Goal: Task Accomplishment & Management: Manage account settings

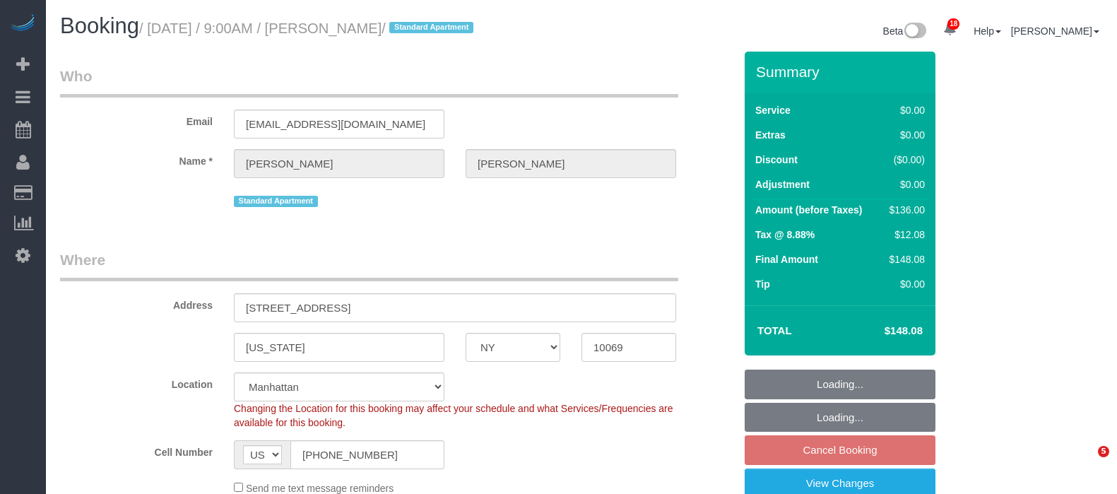
select select "NY"
select select "1"
select select "number:89"
select select "number:90"
select select "number:15"
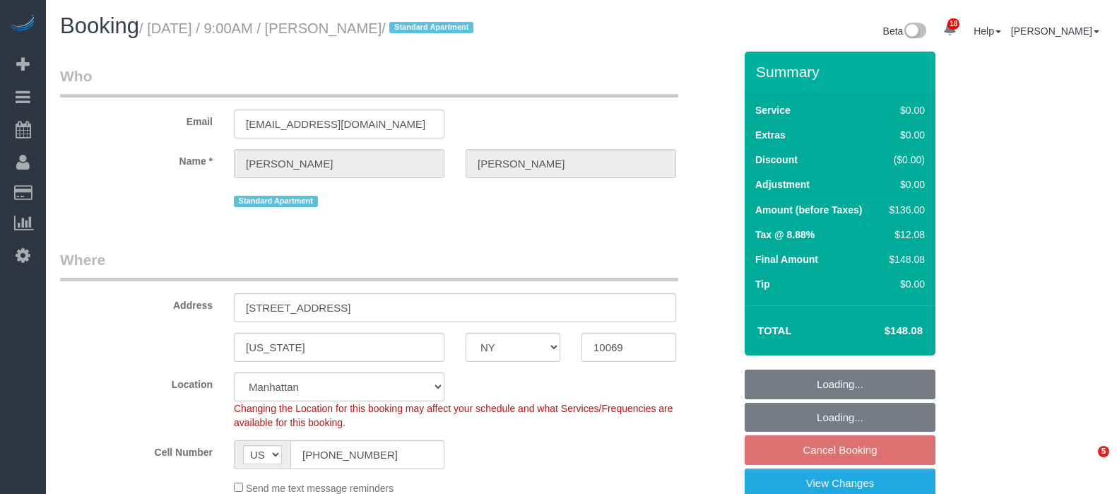
select select "number:5"
select select "spot59"
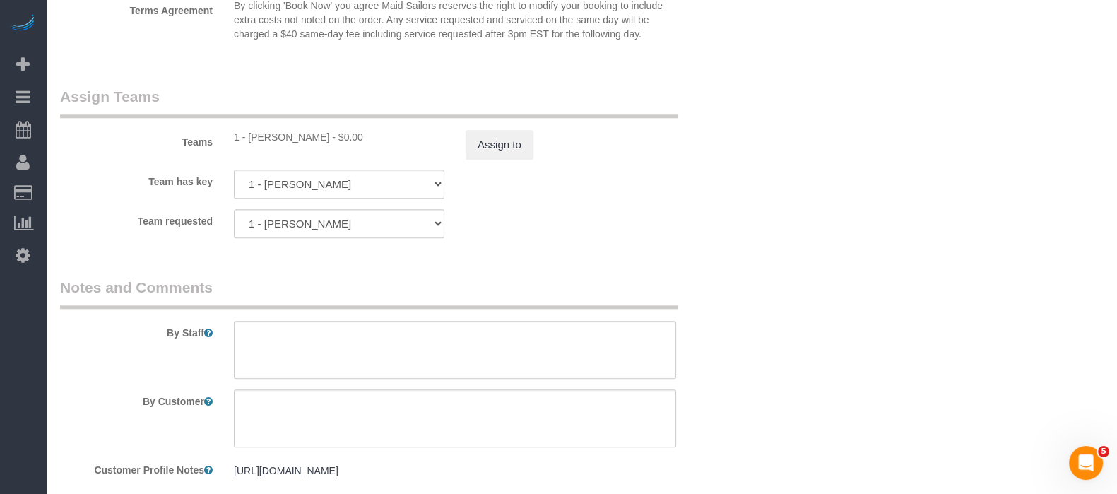
scroll to position [1979, 0]
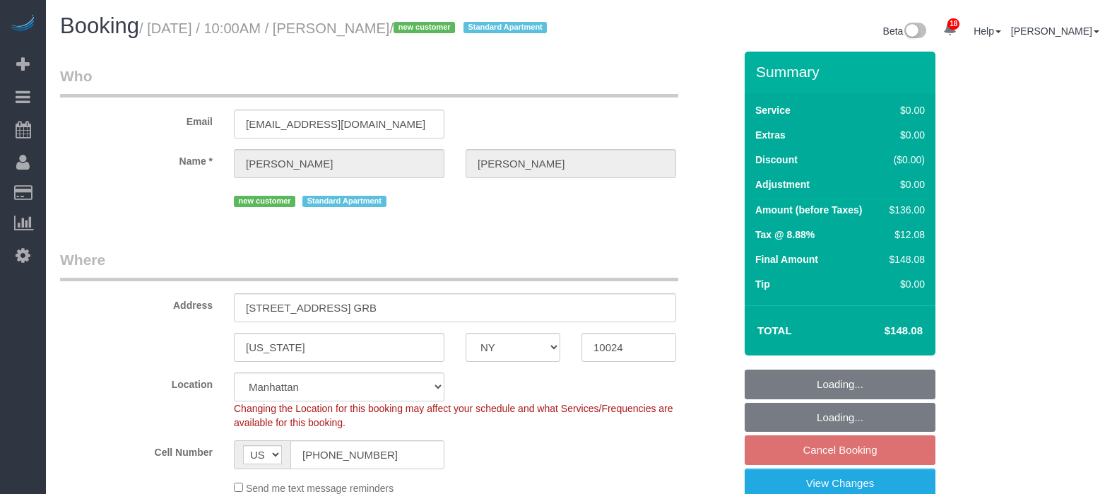
select select "NY"
select select "spot2"
select select "number:58"
select select "number:76"
select select "number:15"
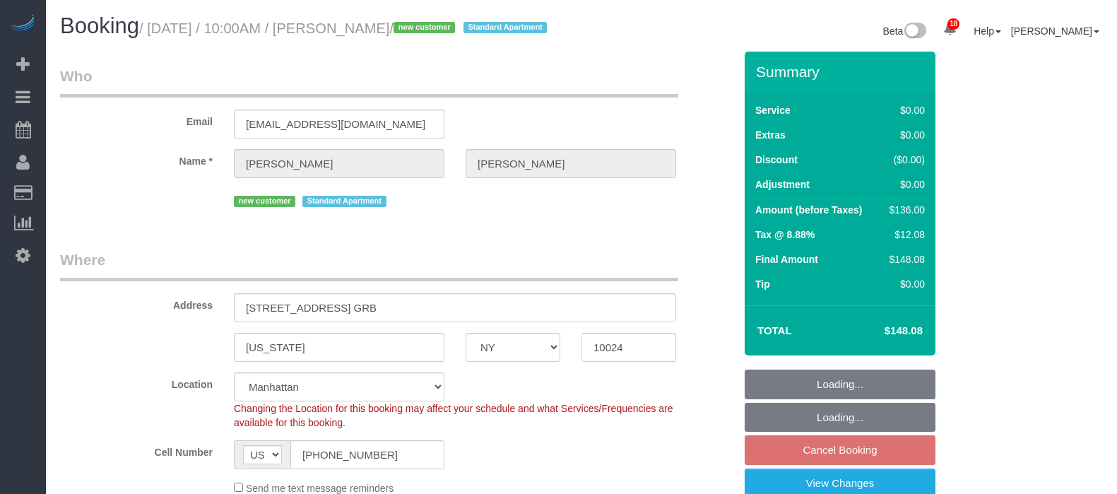
select select "number:6"
select select "object:1507"
select select "1"
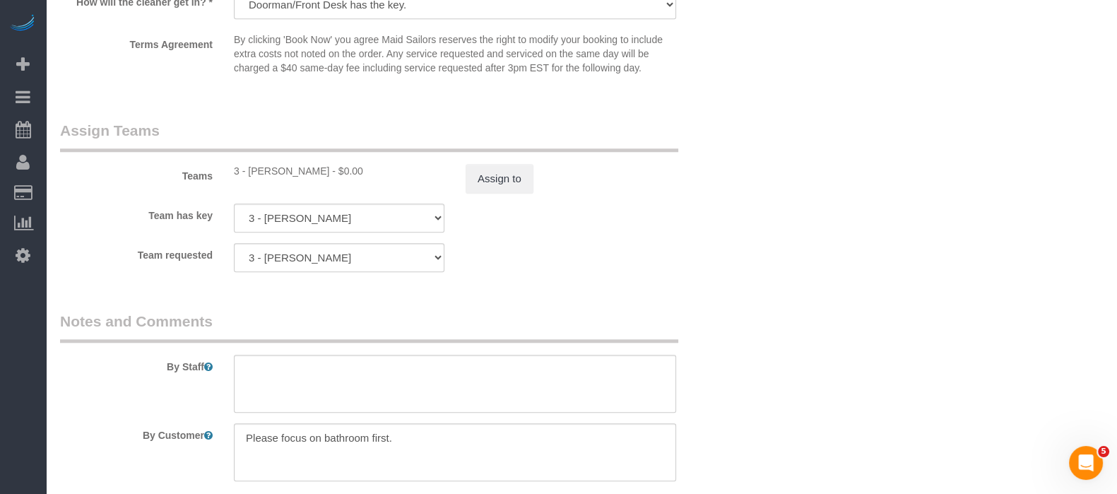
scroll to position [2032, 0]
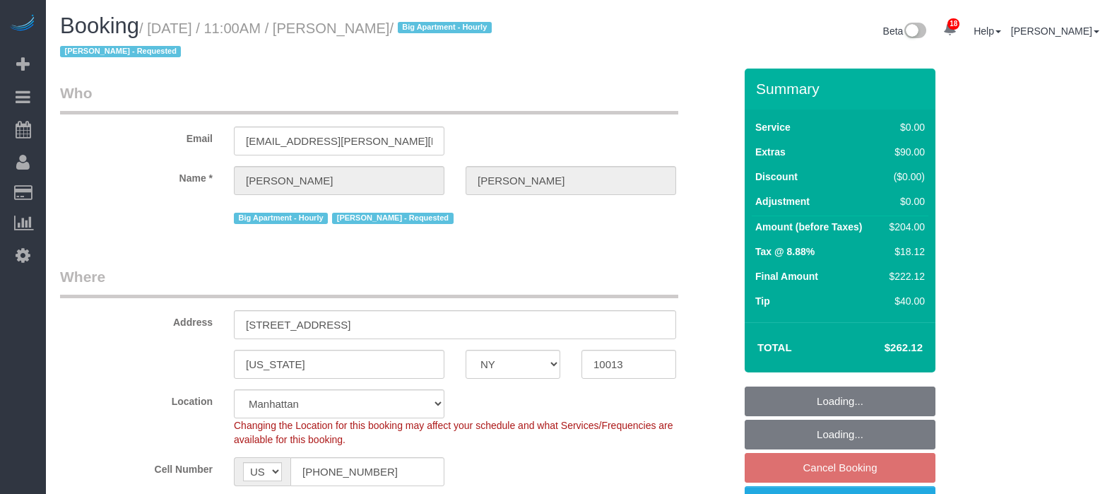
select select "NY"
select select "number:89"
select select "number:90"
select select "number:15"
select select "number:5"
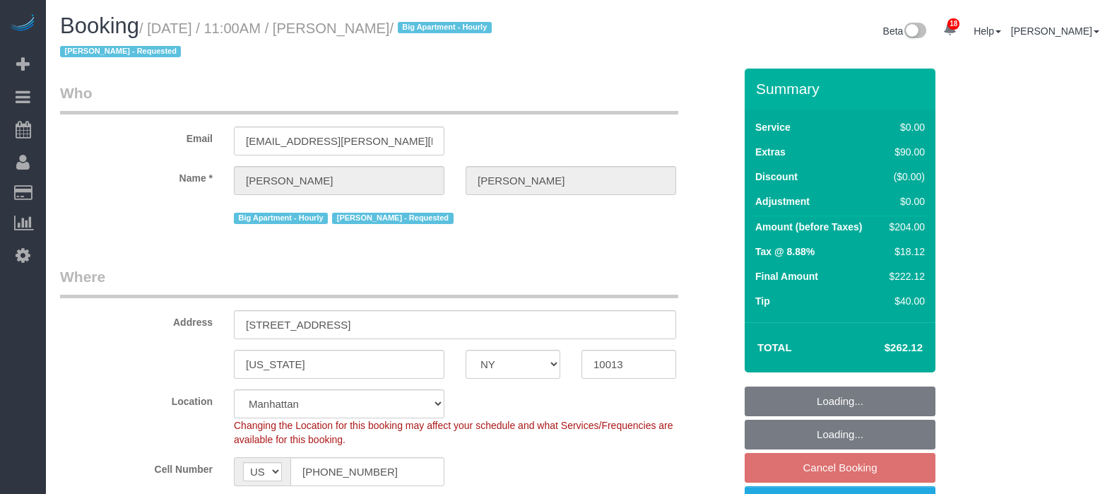
select select "spot61"
select select "object:1470"
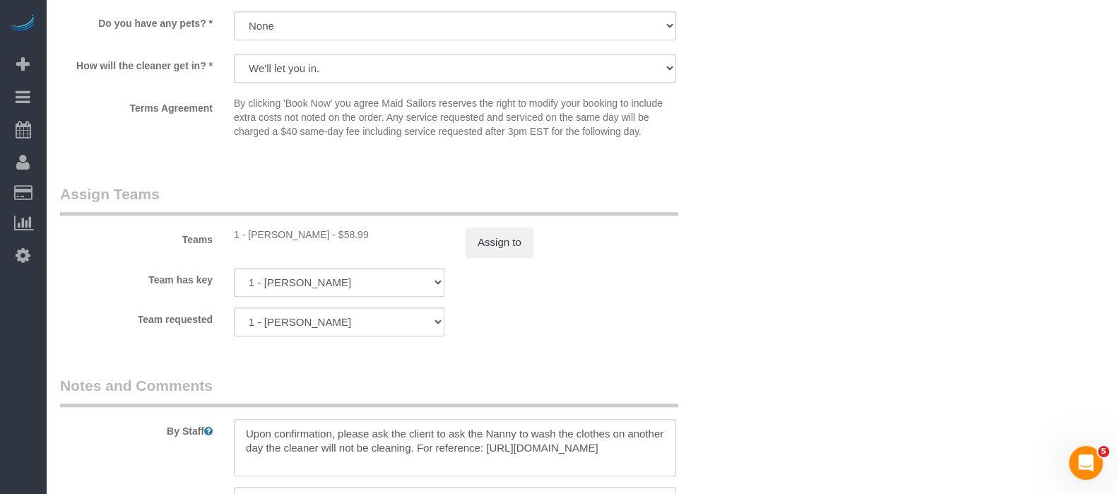
scroll to position [1855, 0]
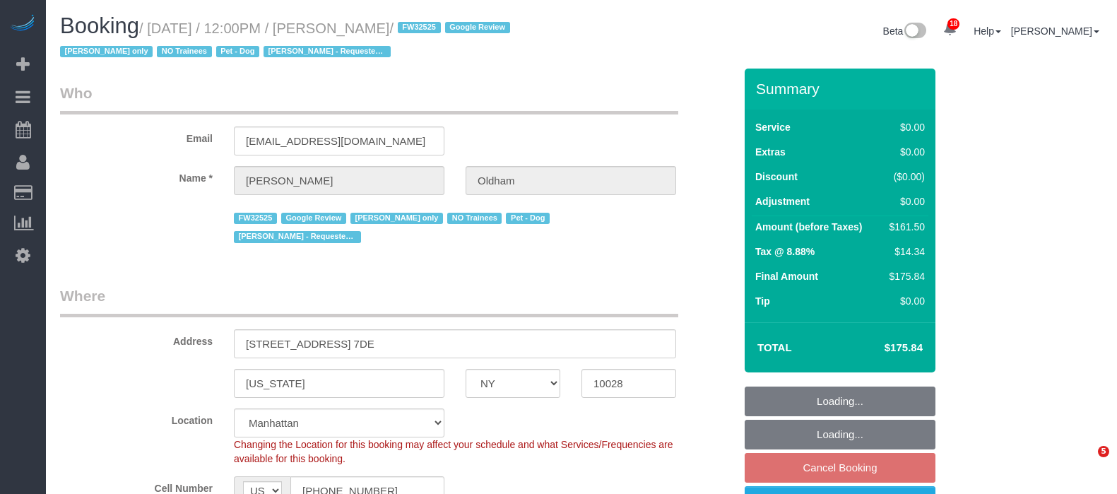
select select "NY"
select select "object:1487"
select select "string:stripe-pm_1RpamA4VGloSiKo7q68HlToq"
select select "1"
select select "2"
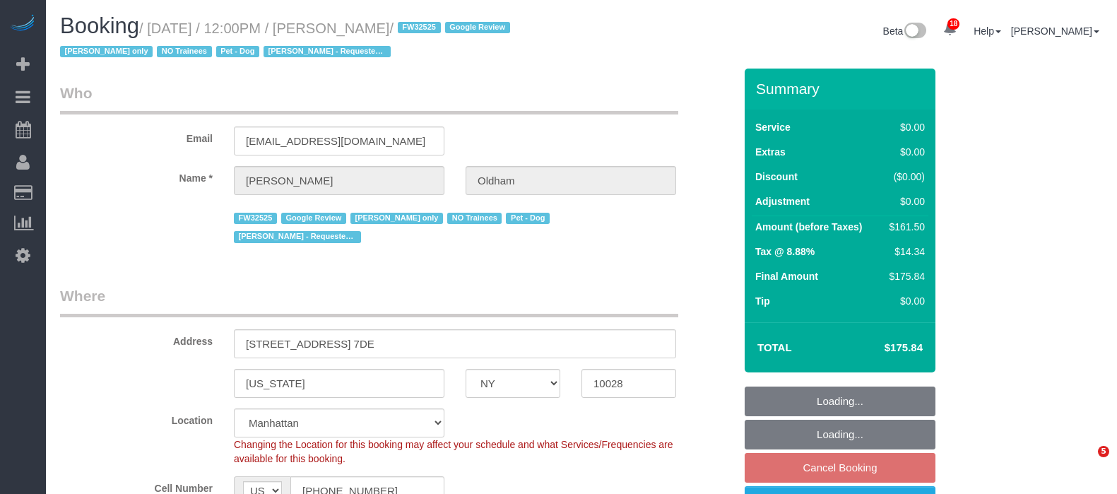
select select "spot4"
select select "number:89"
select select "number:90"
select select "number:13"
select select "number:5"
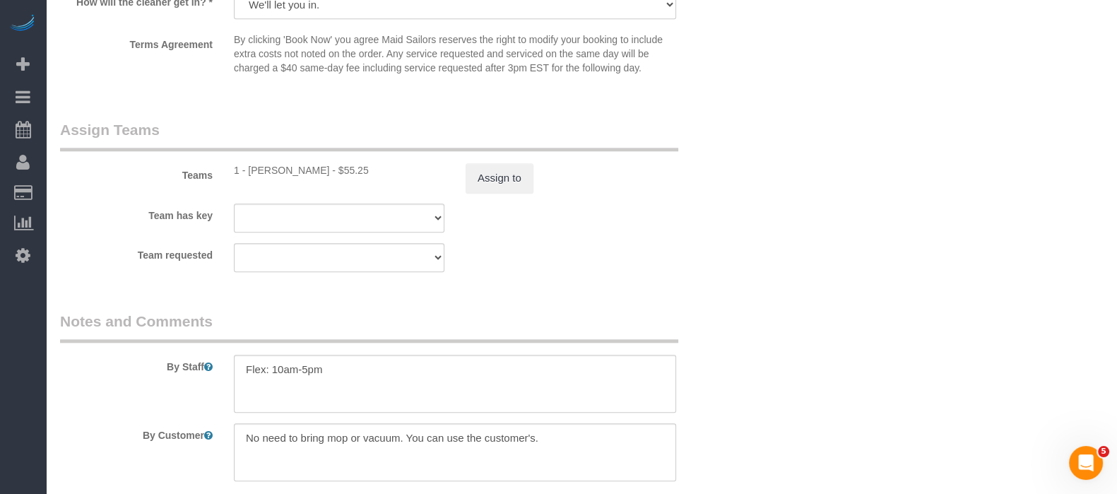
scroll to position [1943, 0]
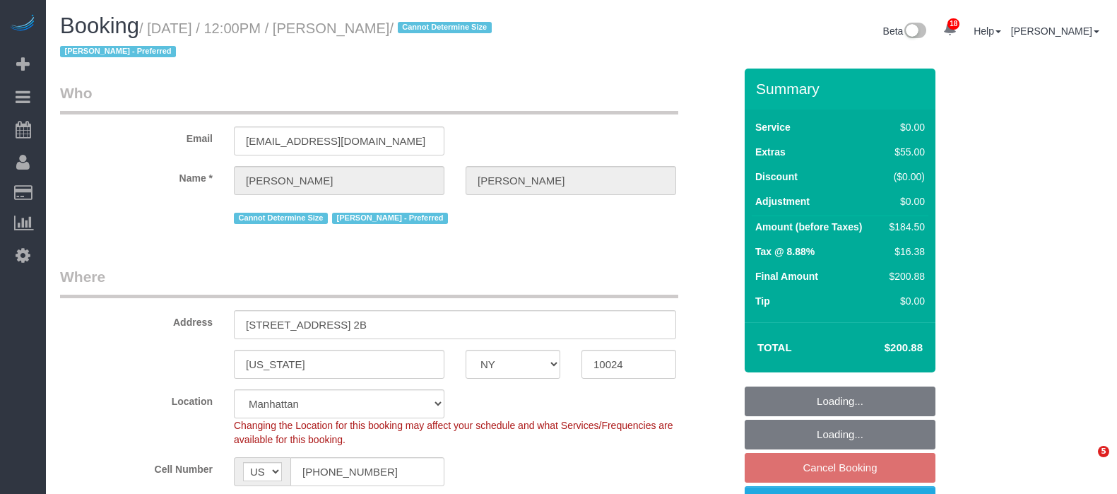
select select "NY"
select select "spot62"
select select "number:89"
select select "number:90"
select select "number:15"
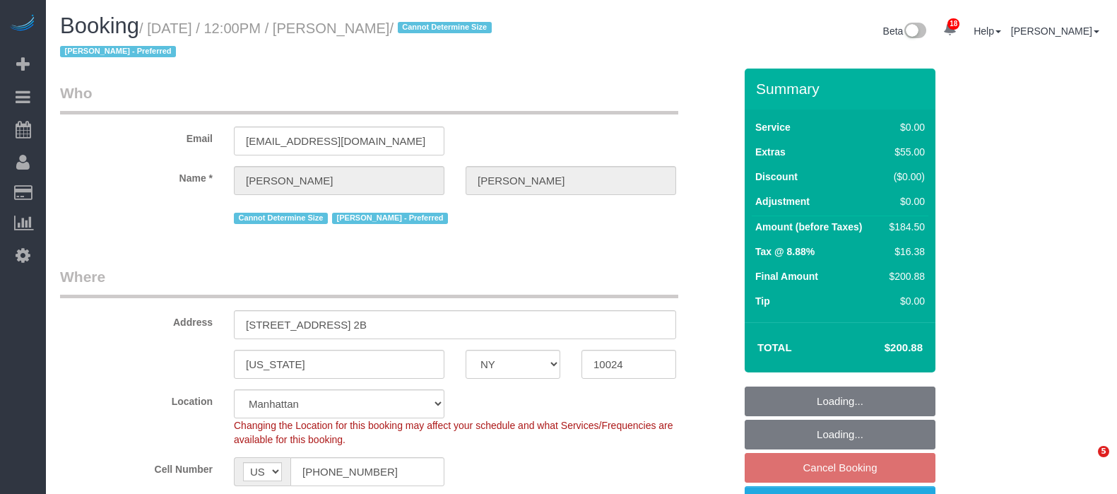
select select "number:5"
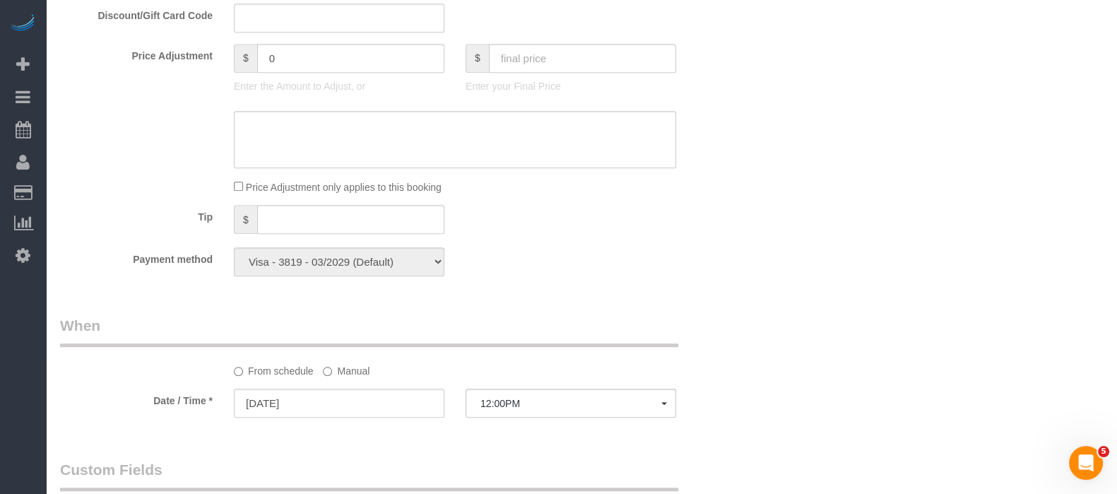
scroll to position [1236, 0]
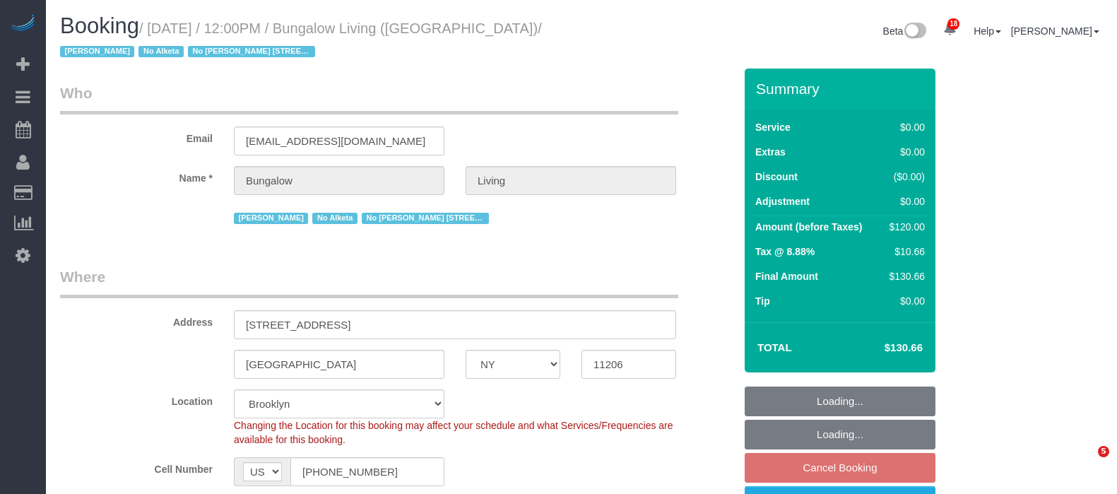
select select "NY"
select select "spot4"
select select "number:89"
select select "number:90"
select select "number:15"
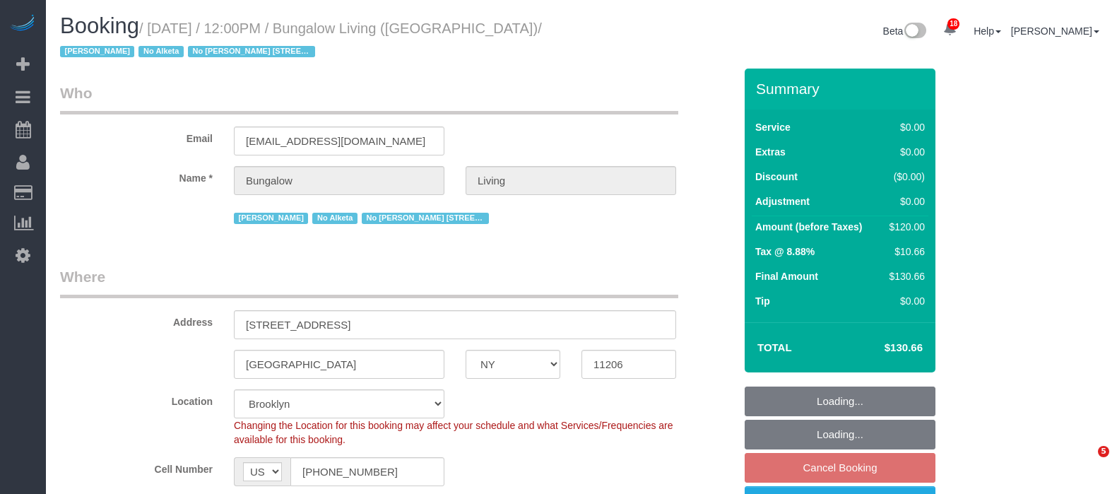
select select "number:7"
select select "number:21"
select select "object:1517"
select select "spot63"
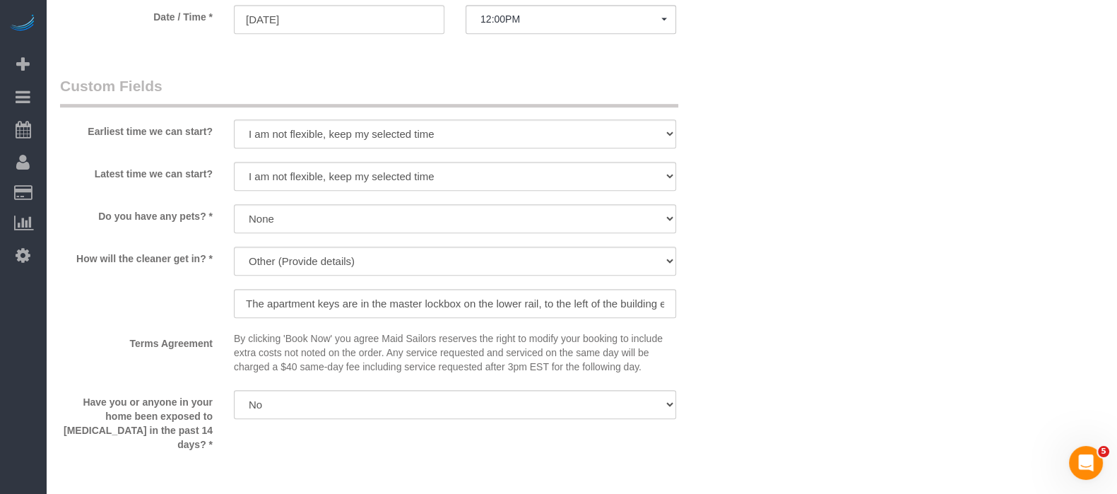
scroll to position [1324, 0]
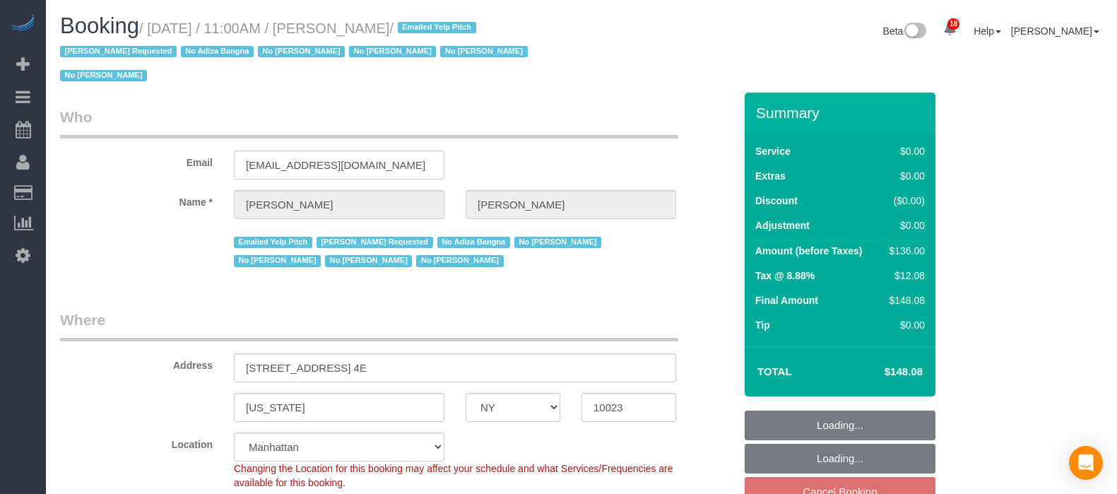
select select "NY"
select select "spot3"
select select "number:58"
select select "number:72"
select select "number:15"
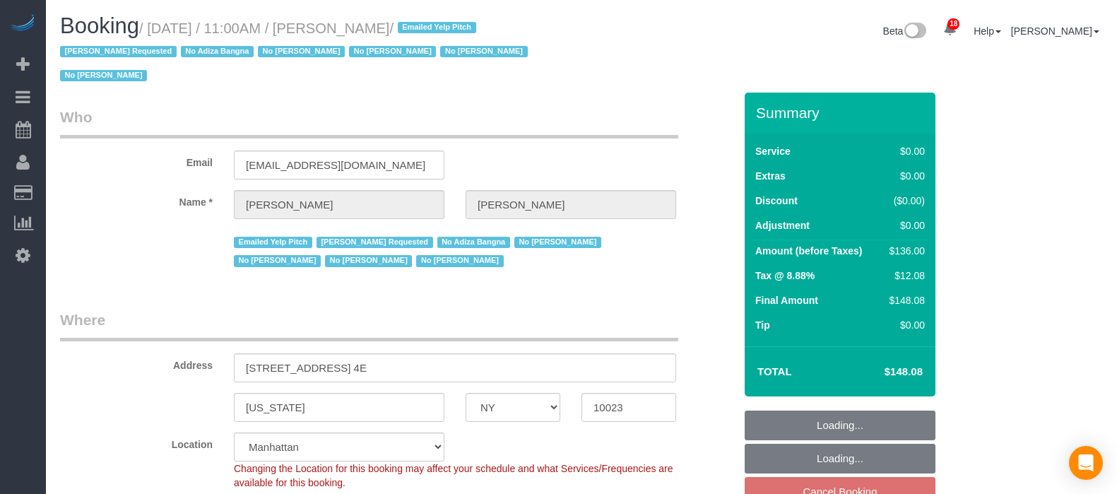
select select "number:6"
select select "object:1491"
select select
select select "1"
select select "spot61"
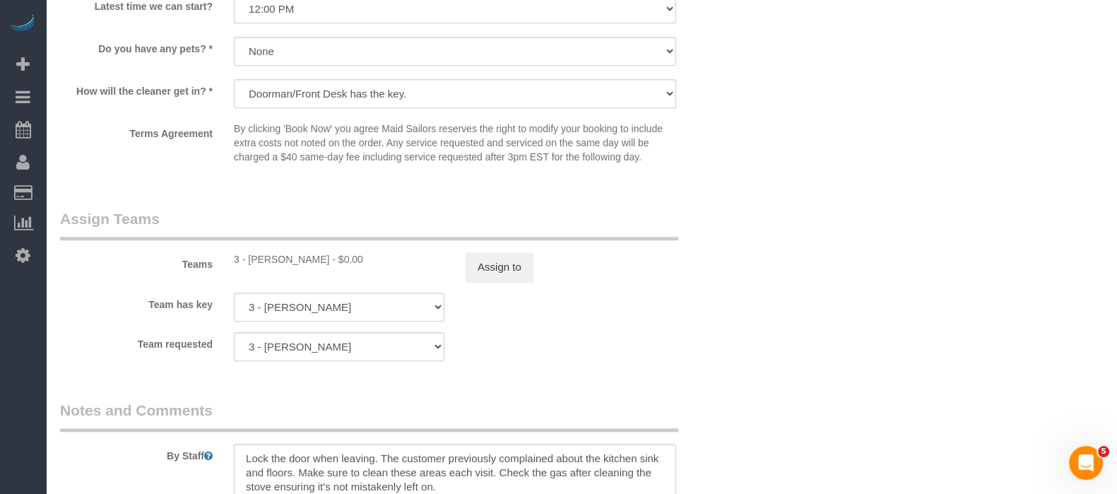
scroll to position [1943, 0]
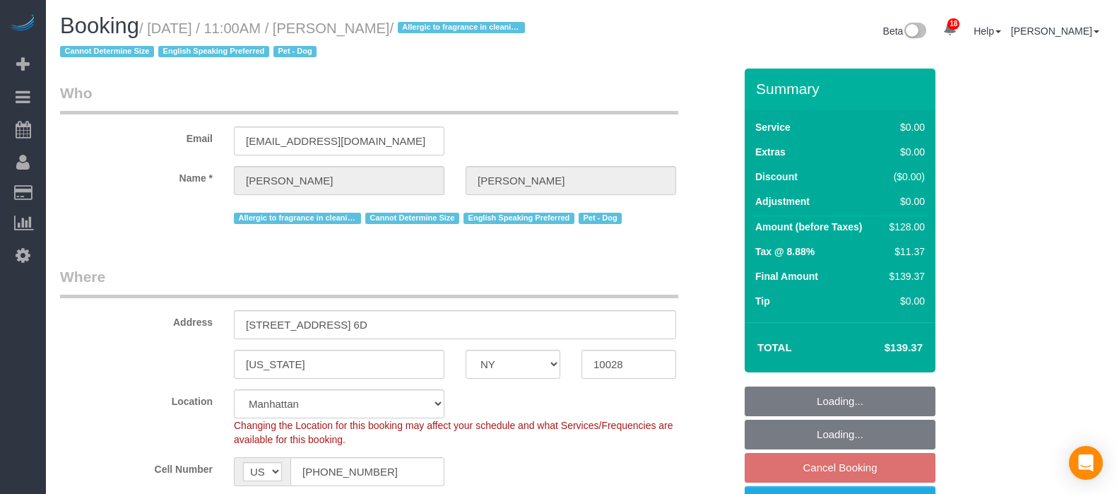
select select "NY"
select select "1"
select select "spot3"
select select "number:57"
select select "number:76"
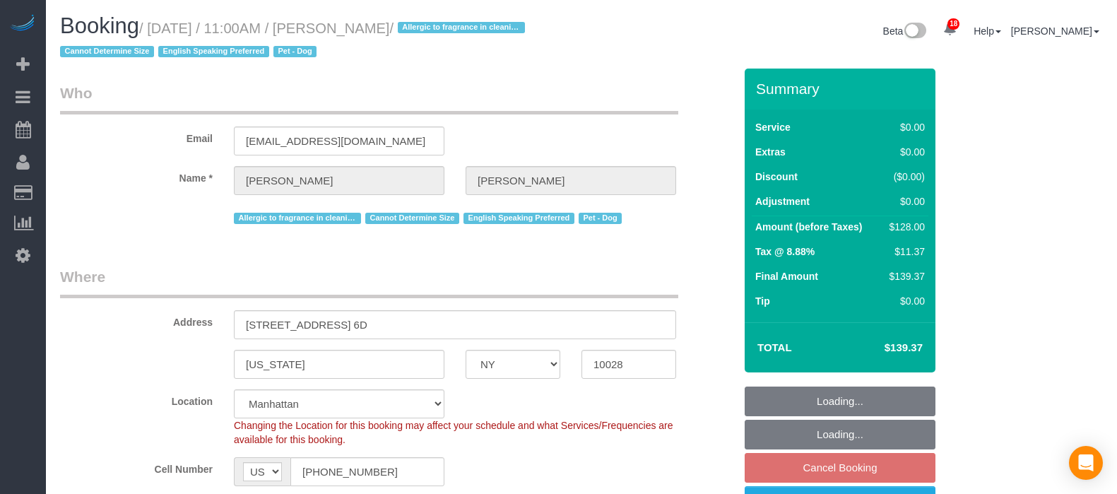
select select "number:13"
select select "number:5"
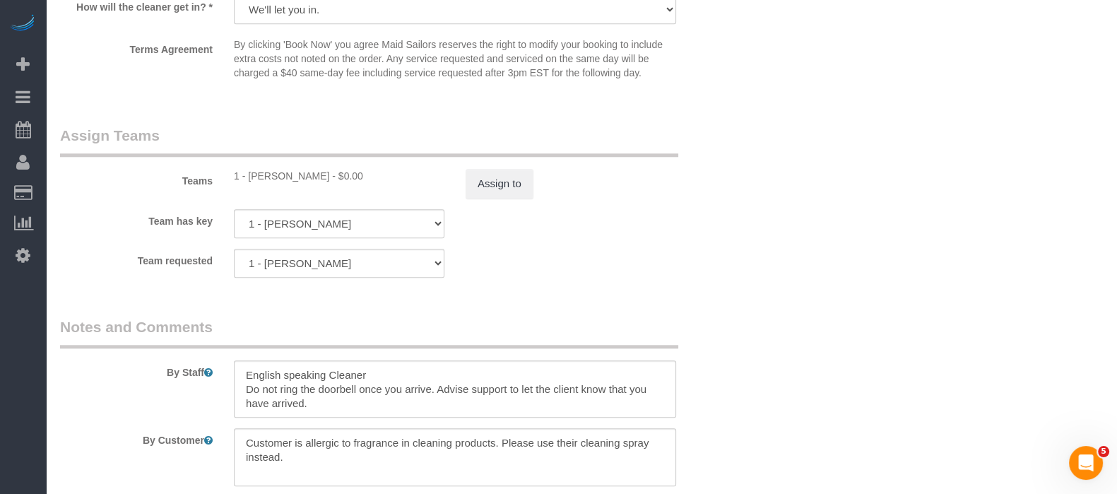
scroll to position [1767, 0]
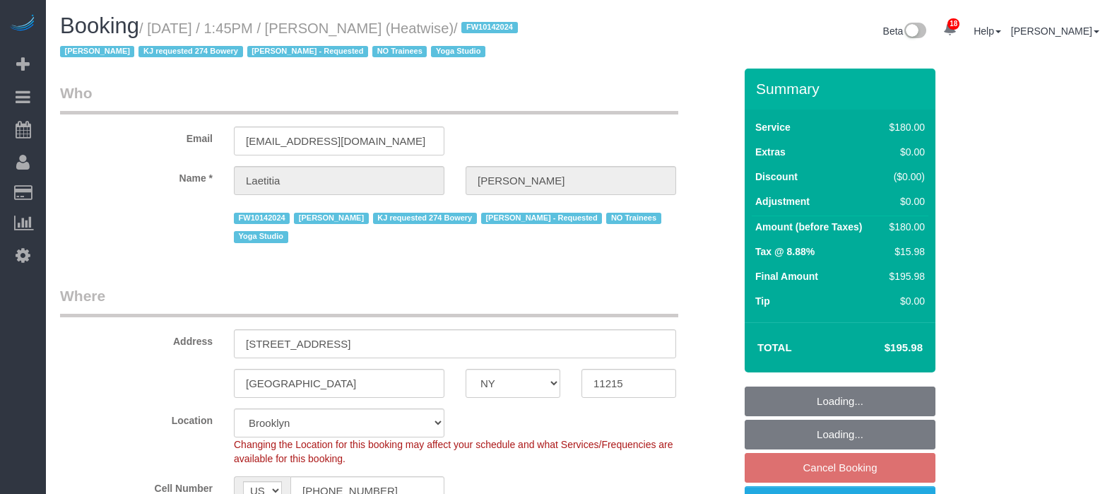
select select "NY"
select select "180"
select select "number:89"
select select "number:90"
select select "number:15"
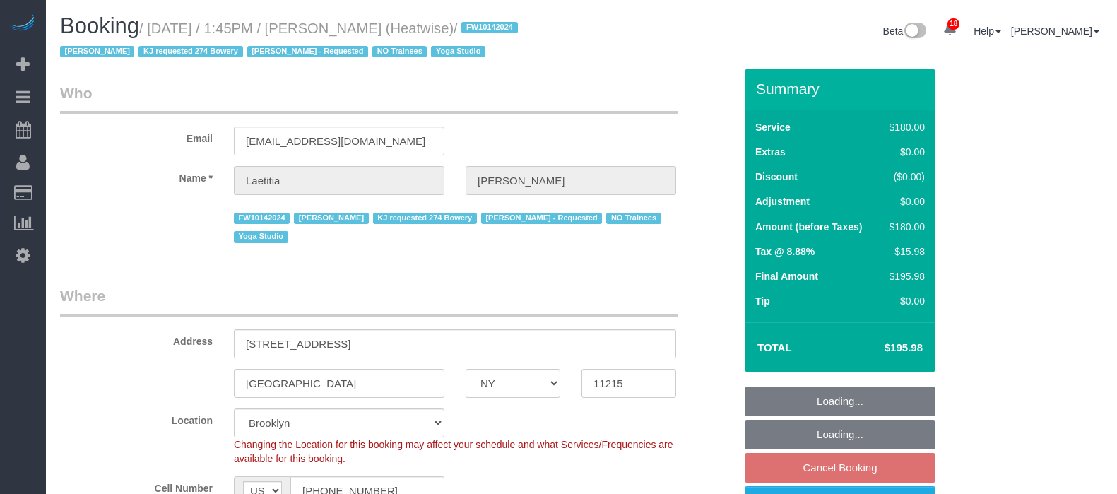
select select "number:7"
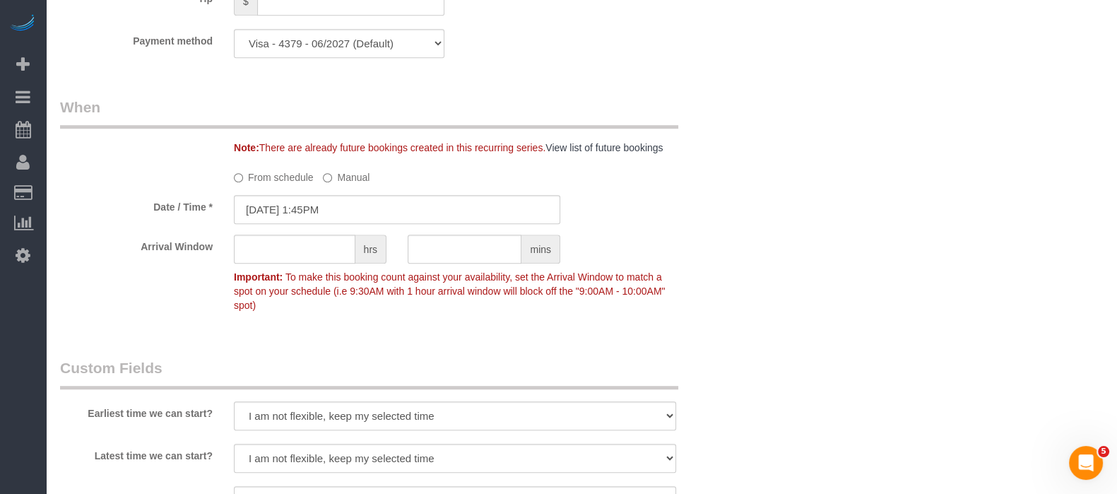
scroll to position [1324, 0]
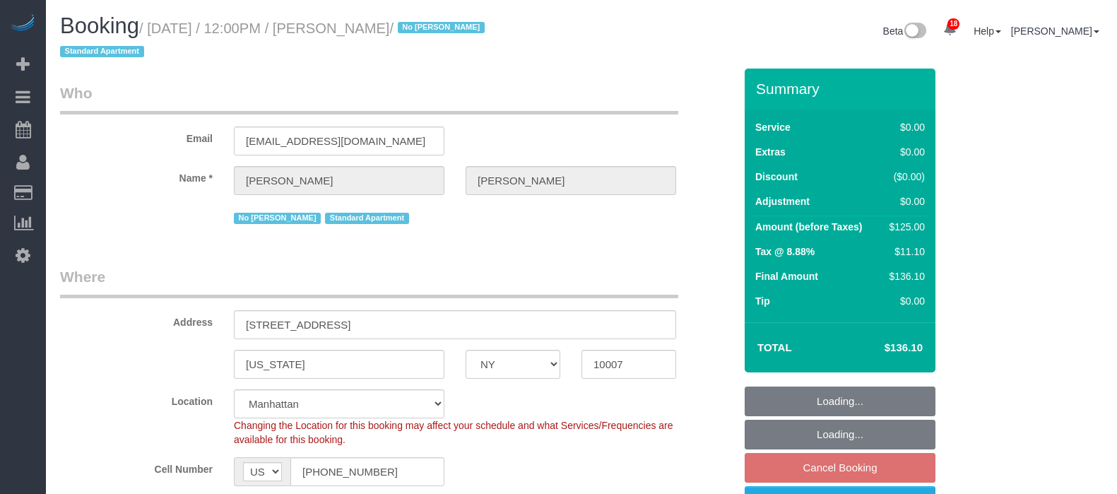
select select "NY"
select select "number:60"
select select "number:72"
select select "number:15"
select select "number:5"
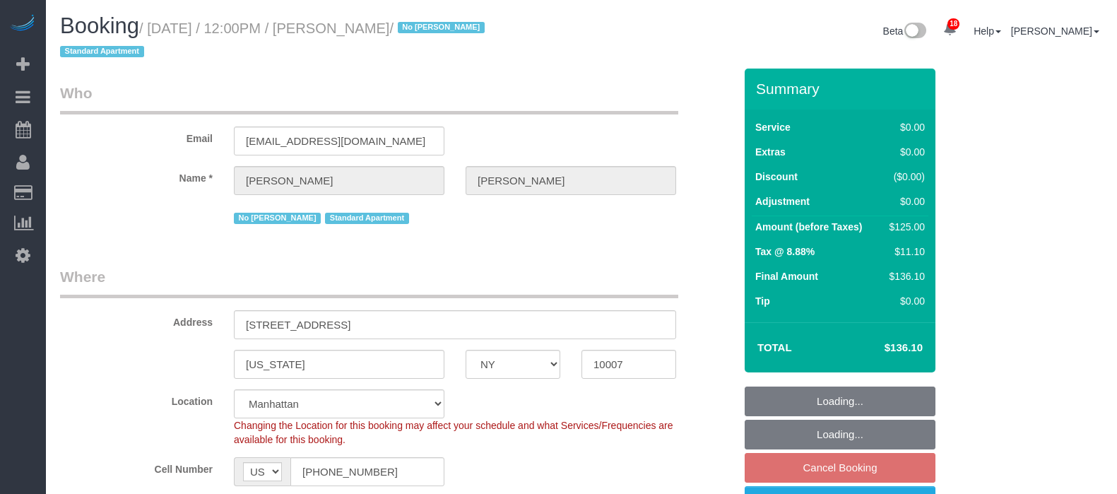
select select "object:1525"
select select "spot62"
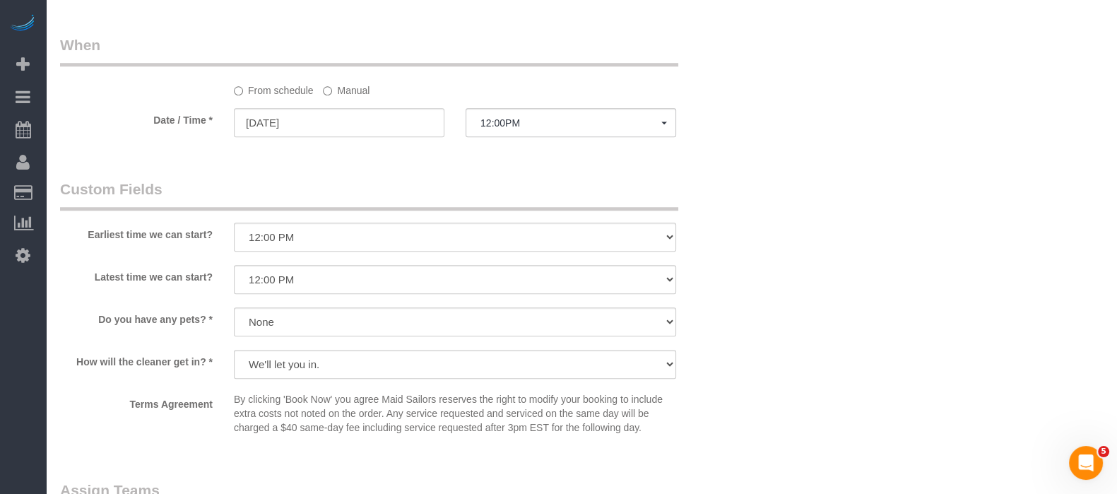
scroll to position [1678, 0]
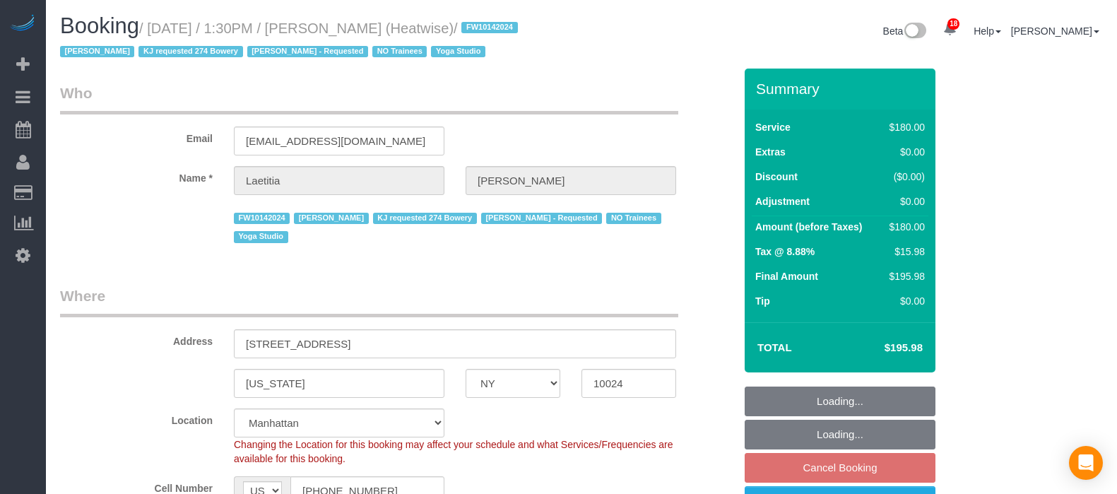
select select "NY"
select select "180"
select select "number:89"
select select "number:90"
select select "number:15"
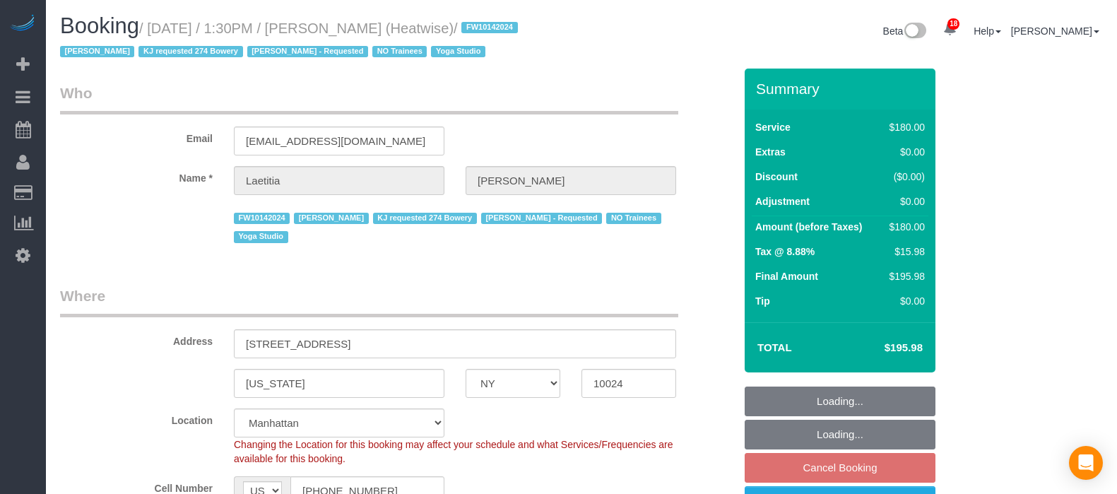
select select "number:7"
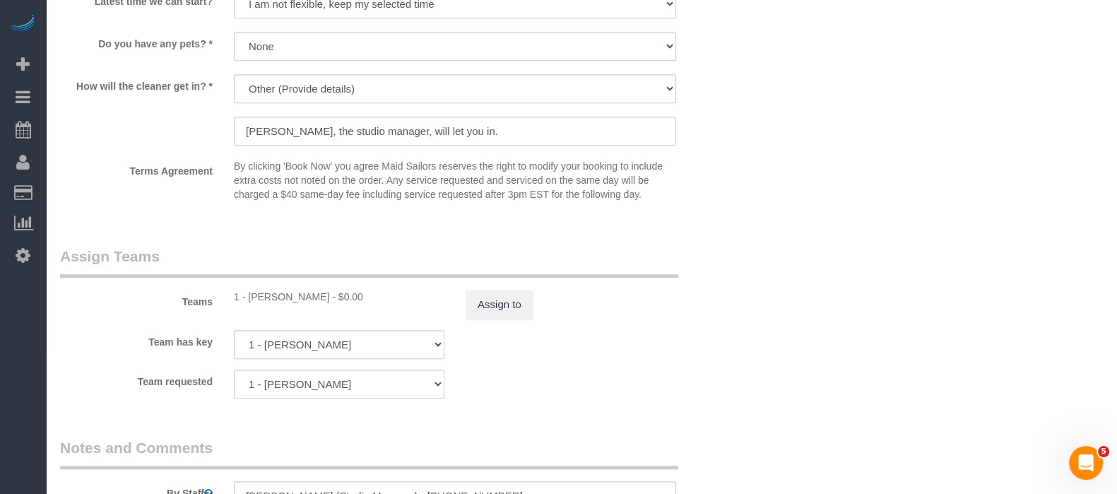
scroll to position [1767, 0]
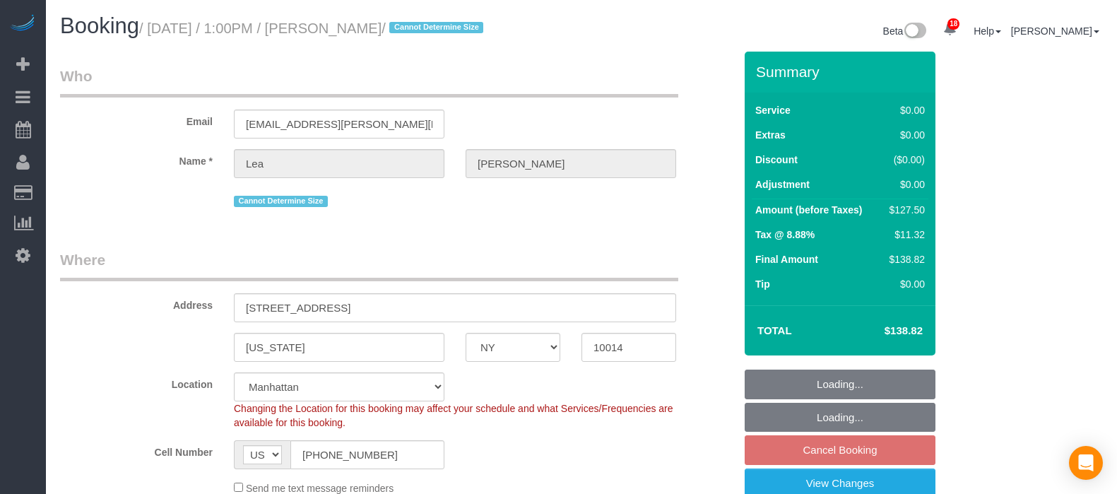
select select "NY"
select select "spot63"
select select "number:89"
select select "number:90"
select select "number:15"
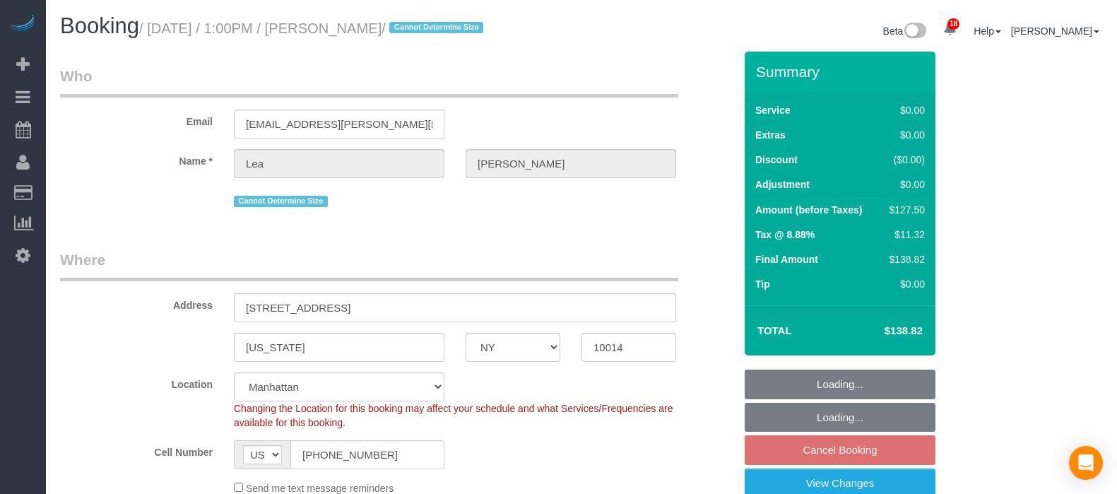
select select "number:5"
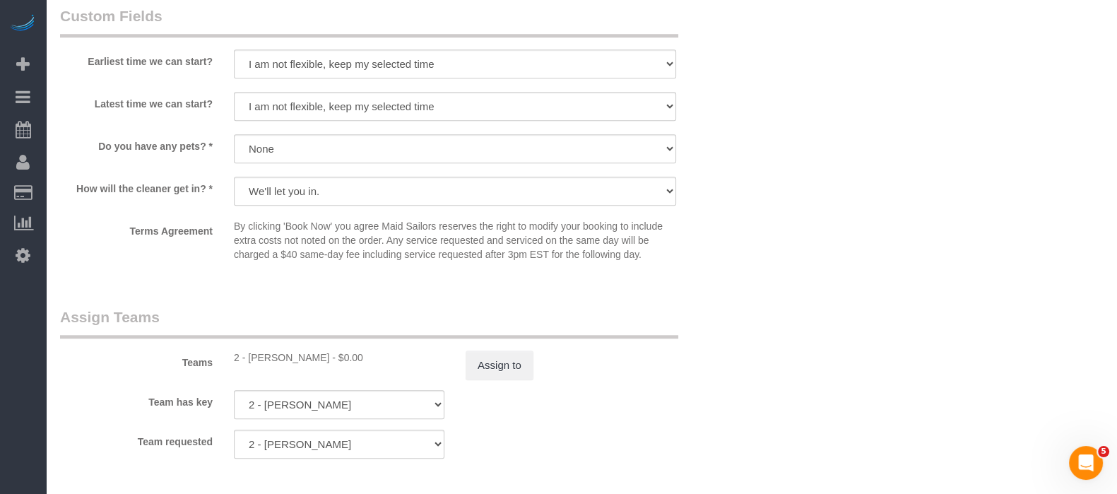
scroll to position [1767, 0]
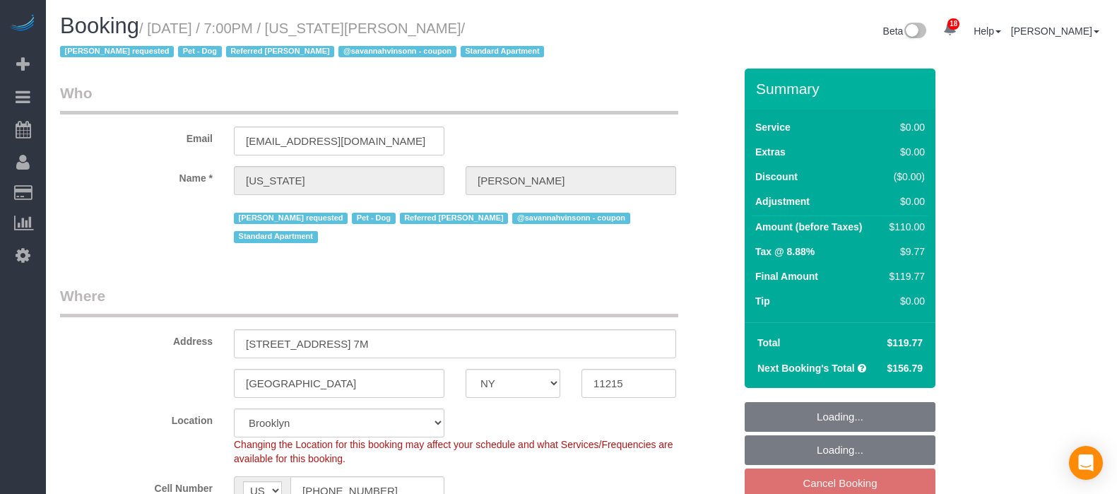
select select "NY"
select select "number:62"
select select "number:77"
select select "number:13"
select select "number:5"
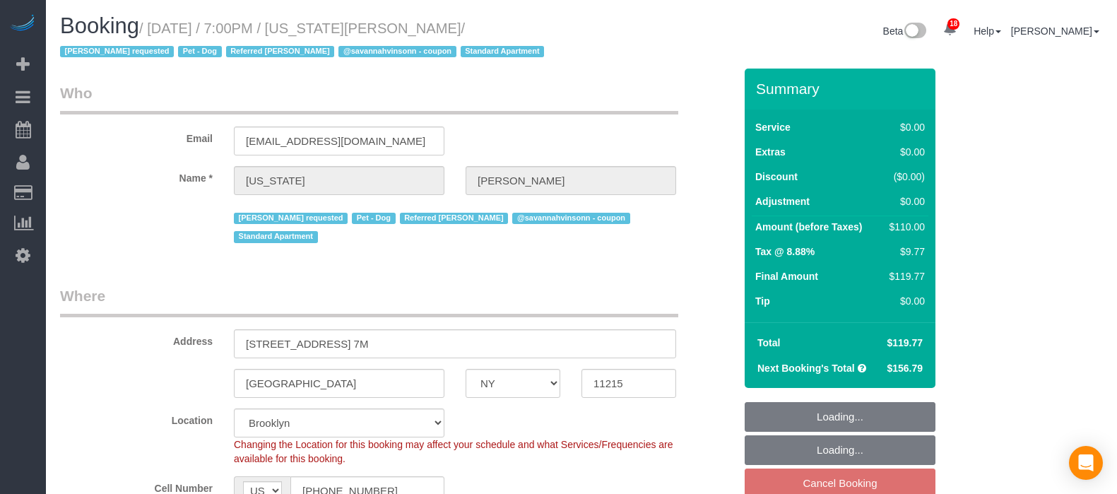
select select "object:1451"
select select "spot70"
select select "1"
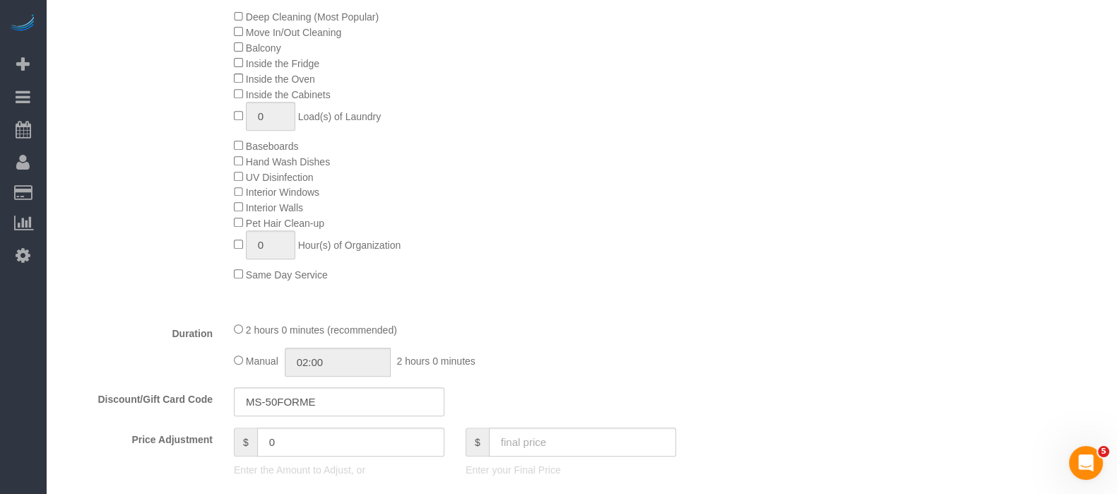
scroll to position [972, 0]
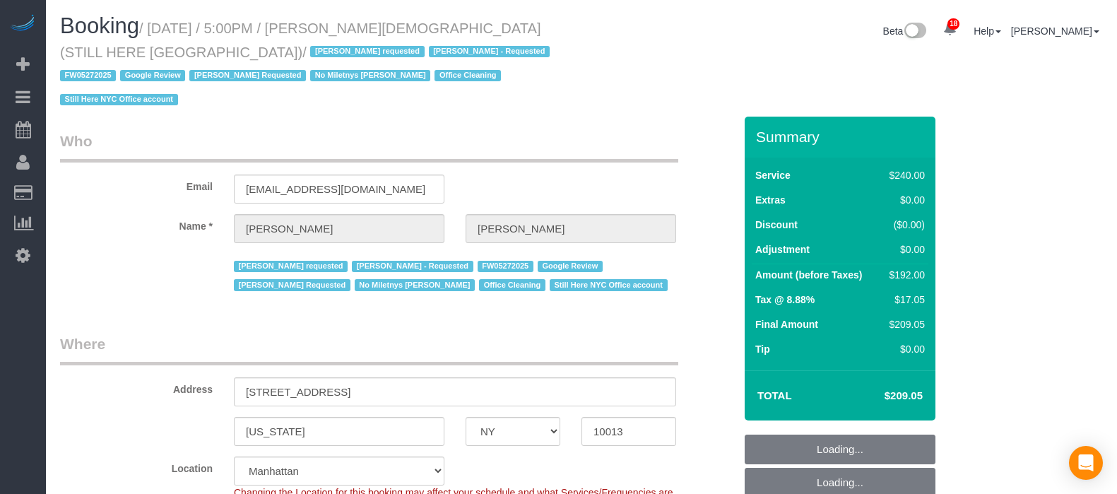
select select "NY"
select select "180"
select select "number:89"
select select "number:90"
select select "number:15"
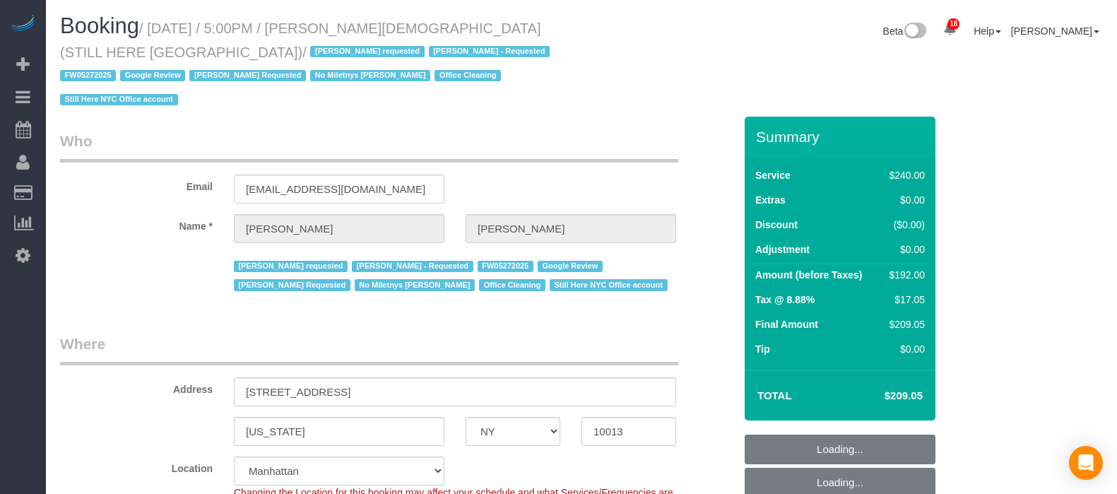
select select "number:5"
select select "spot67"
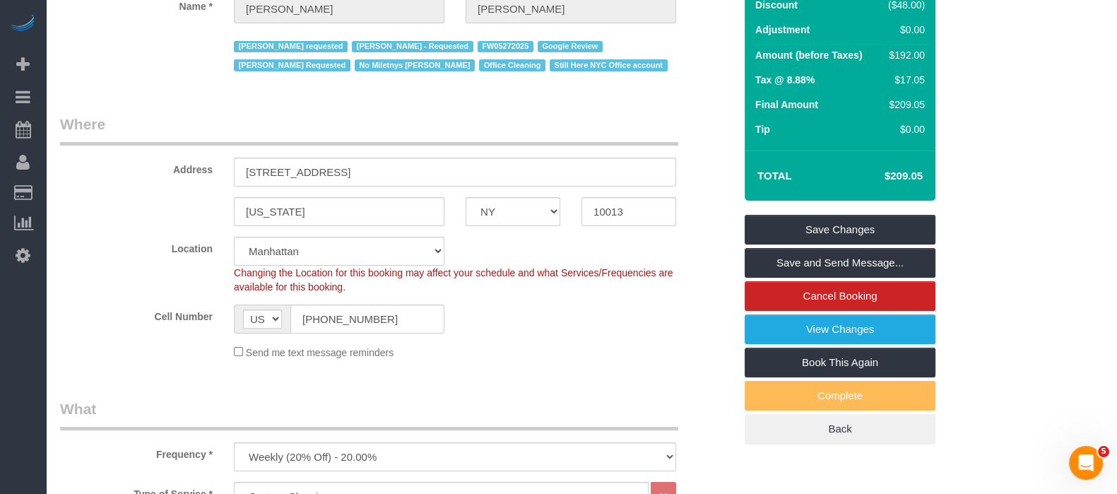
scroll to position [442, 0]
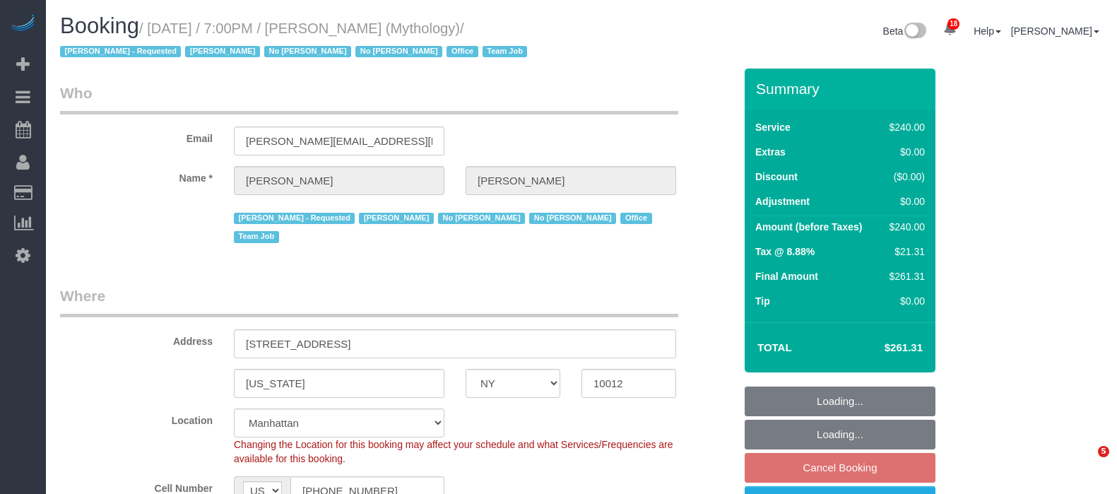
select select "NY"
select select "2"
select select "120"
select select "spot69"
select select "number:89"
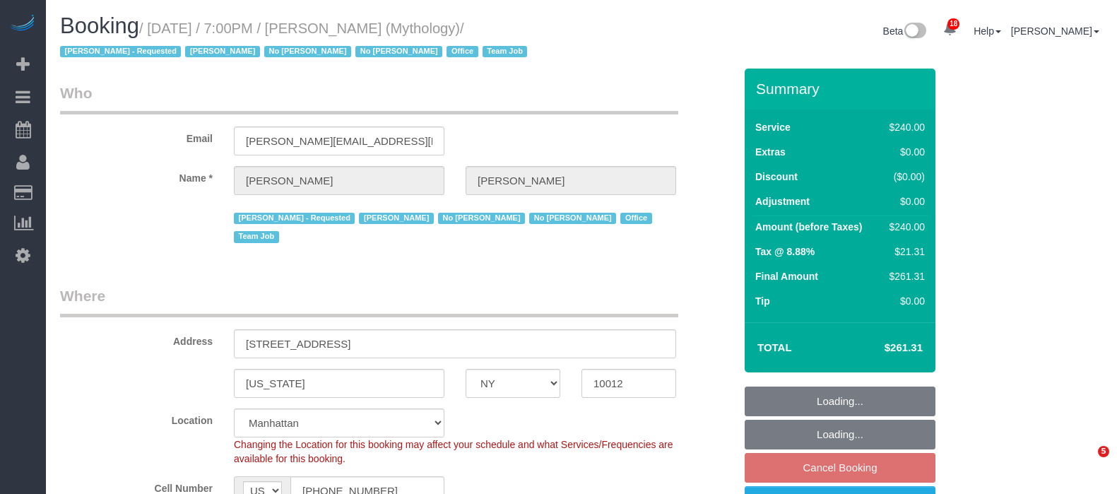
select select "number:90"
select select "number:15"
select select "number:7"
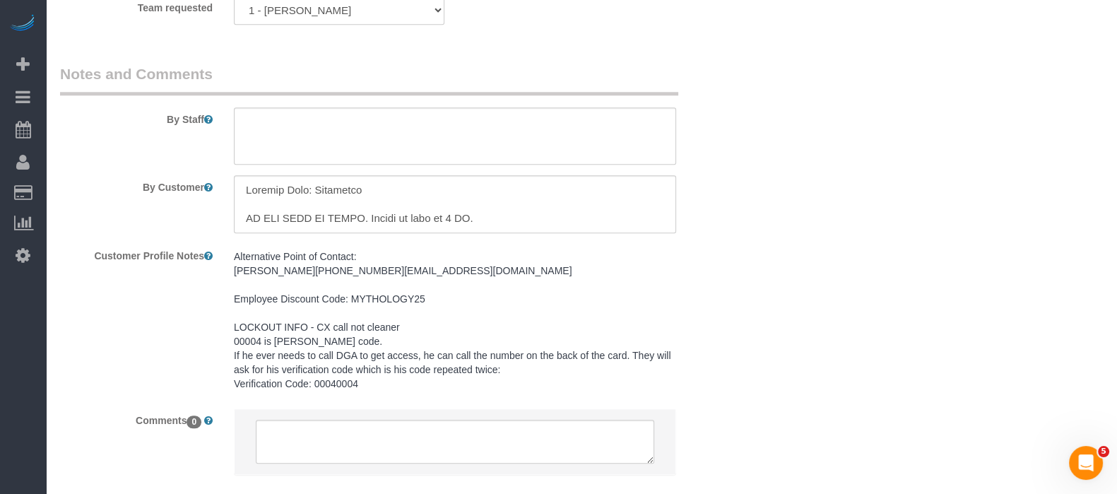
scroll to position [1767, 0]
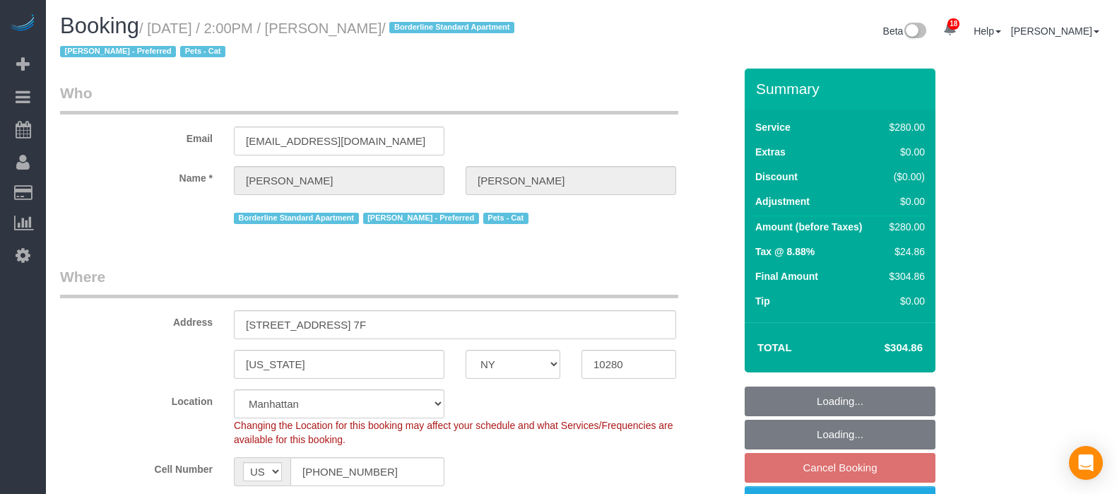
select select "NY"
select select "210"
select select "string:stripe-pm_1S7Pml4VGloSiKo78ZClDSfd"
select select "spot6"
select select "number:89"
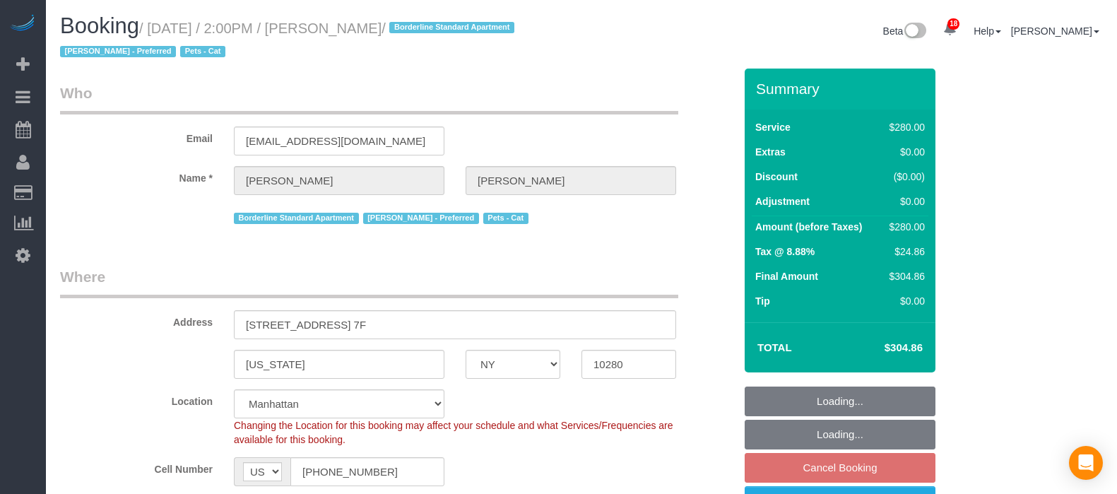
select select "number:75"
select select "number:14"
select select "number:5"
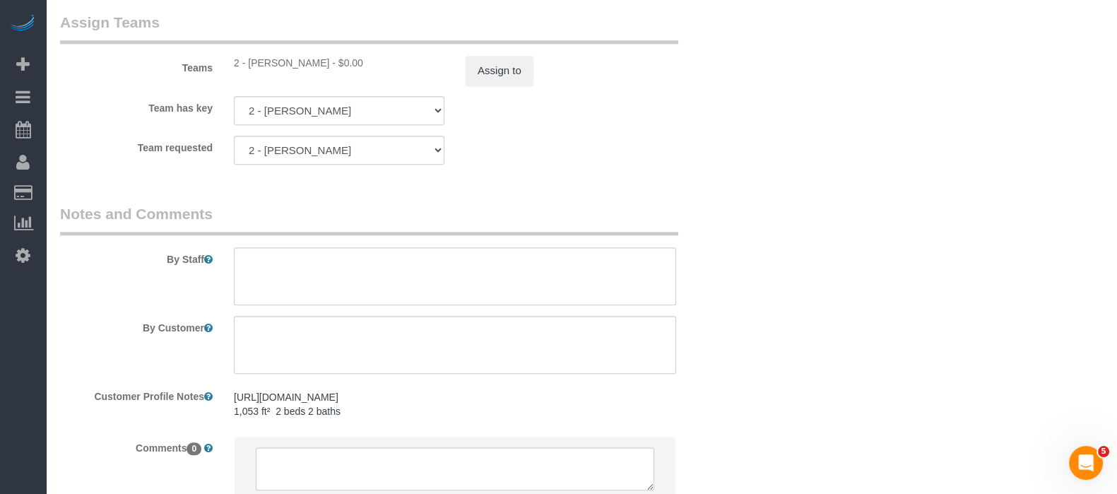
scroll to position [1678, 0]
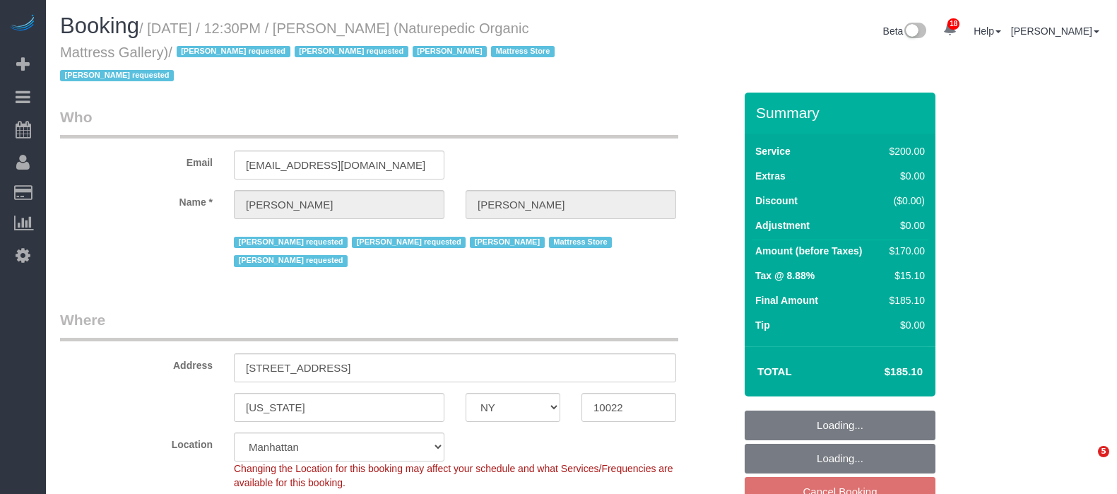
select select "NY"
select select "150"
select select "number:89"
select select "number:90"
select select "number:15"
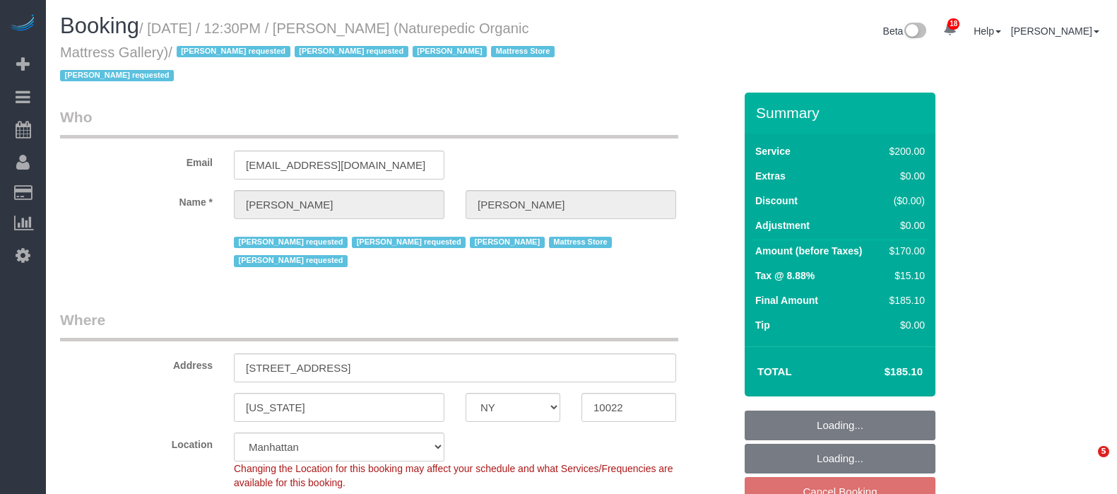
select select "number:5"
select select "number:21"
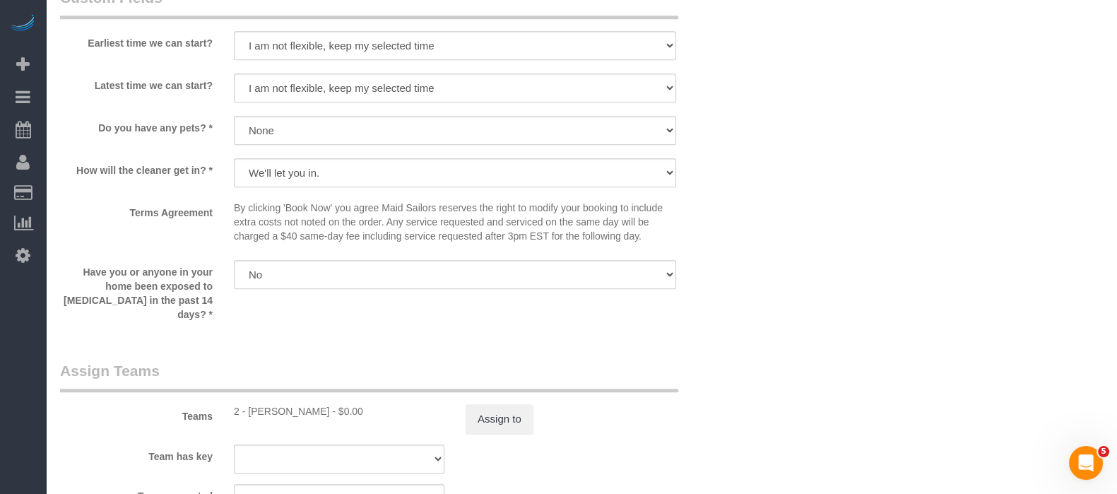
scroll to position [1678, 0]
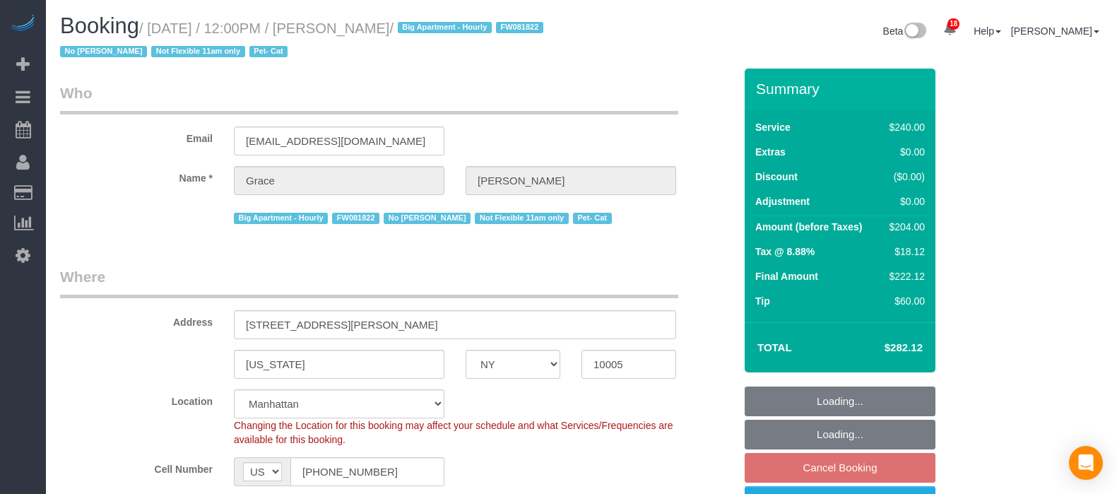
select select "NY"
select select "180"
select select "spot62"
select select "number:89"
select select "number:90"
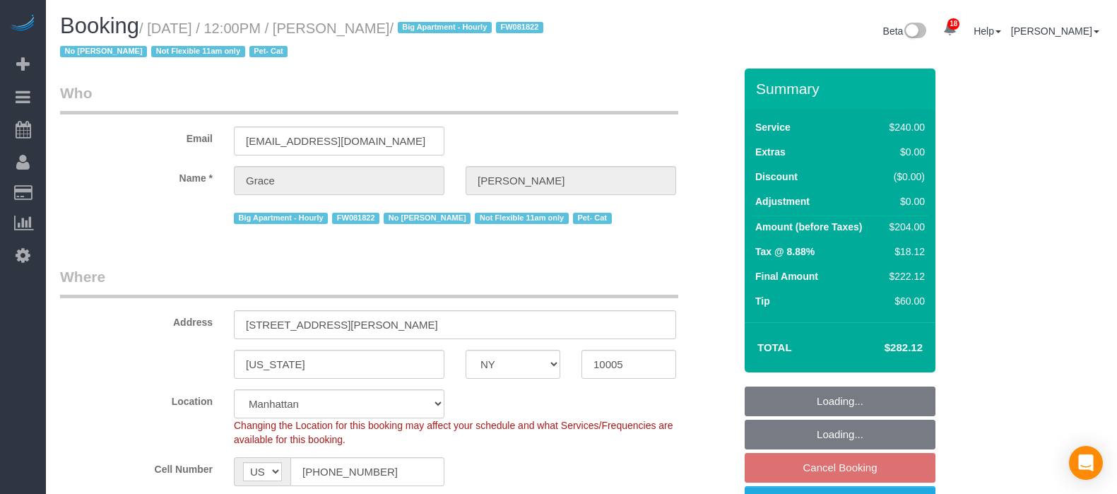
select select "number:14"
select select "number:5"
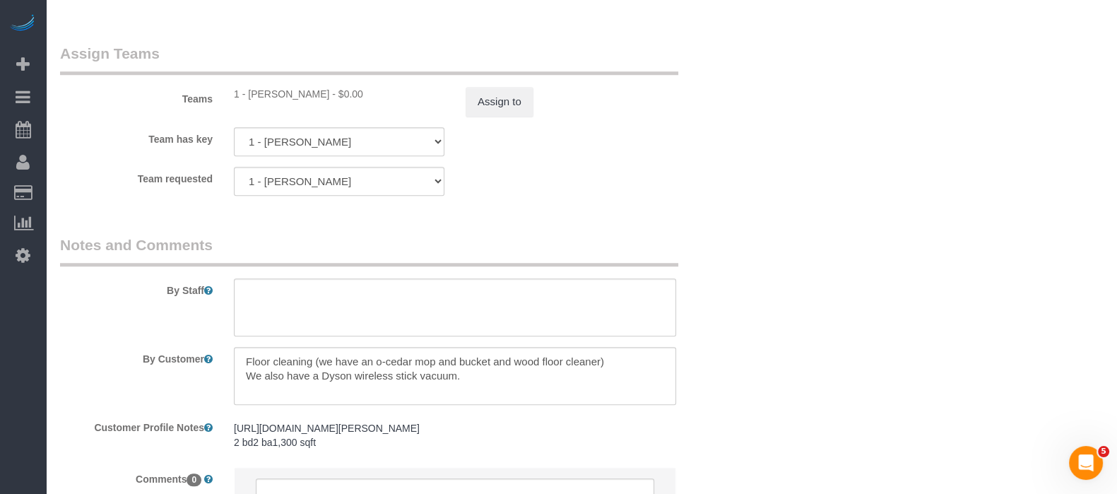
scroll to position [1590, 0]
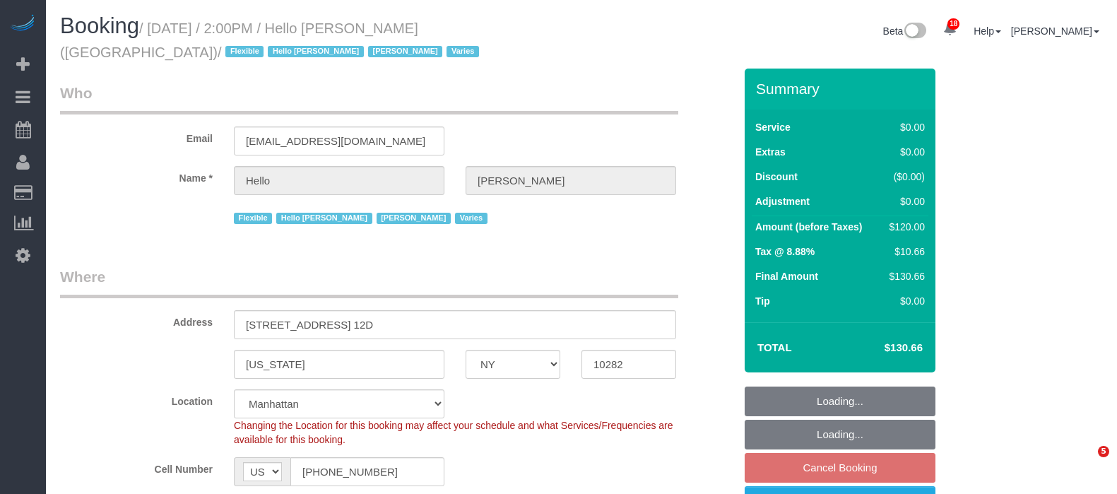
select select "NY"
select select "1"
select select "spot6"
select select "number:89"
select select "number:90"
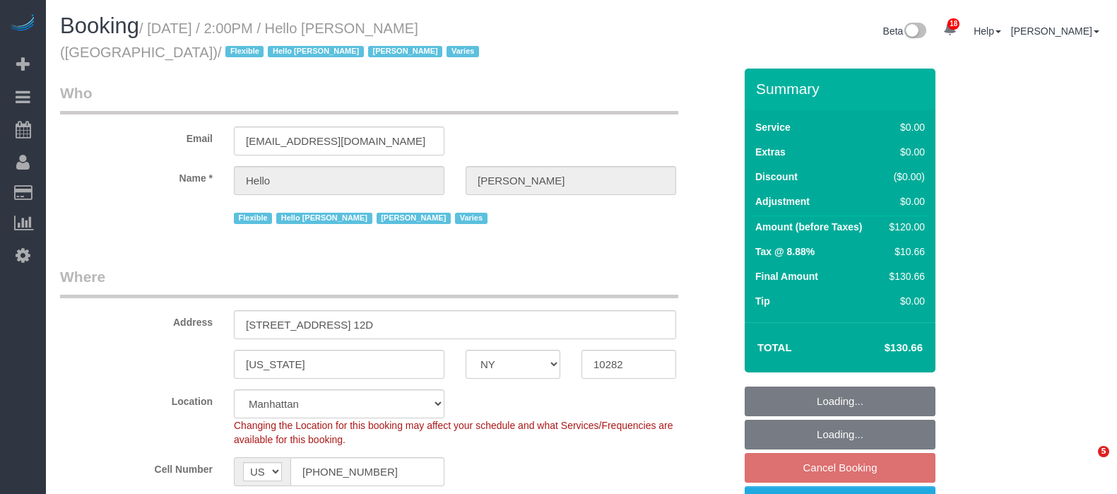
select select "number:15"
select select "number:6"
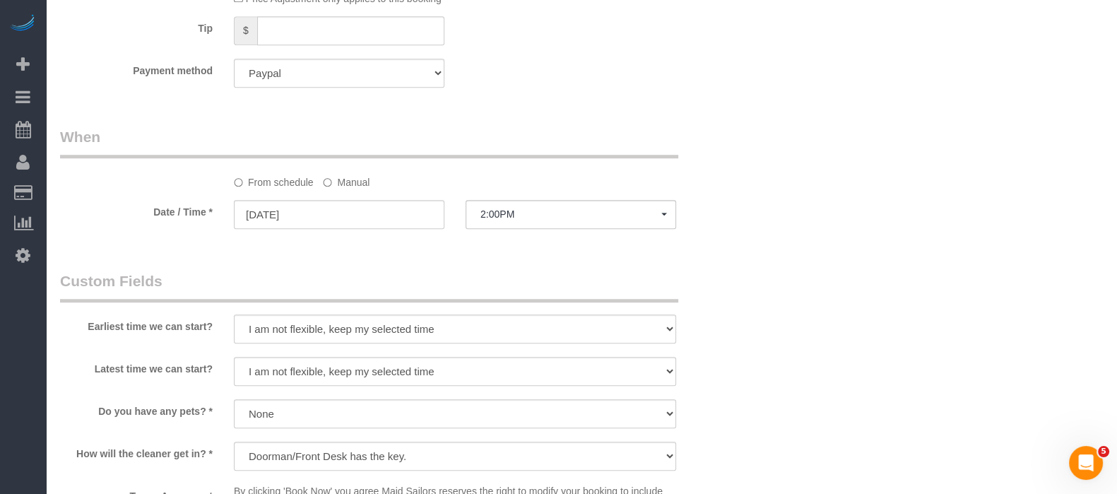
scroll to position [1413, 0]
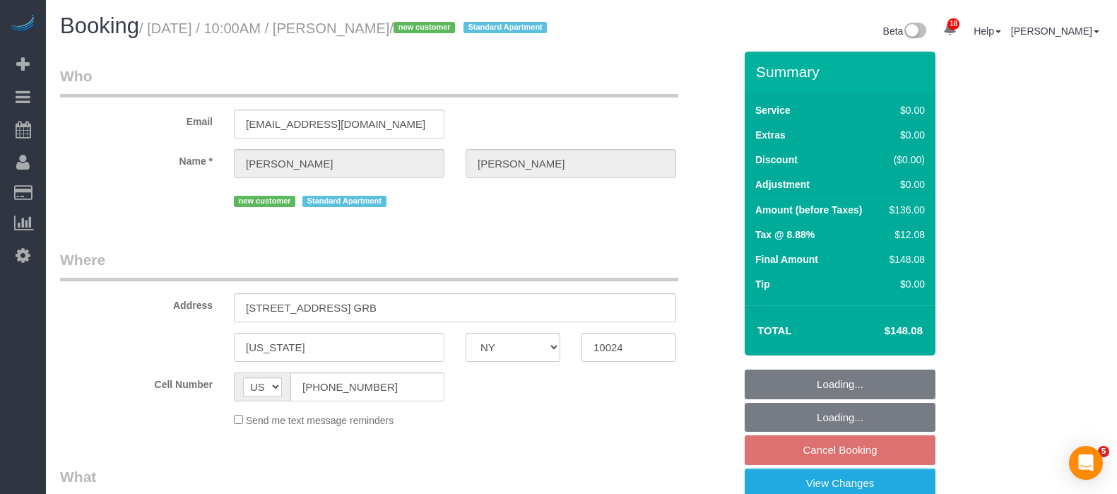
select select "NY"
select select "1"
select select "object:1471"
select select "string:stripe-pm_1S7Kwf4VGloSiKo7PNDEgd5t"
select select "1"
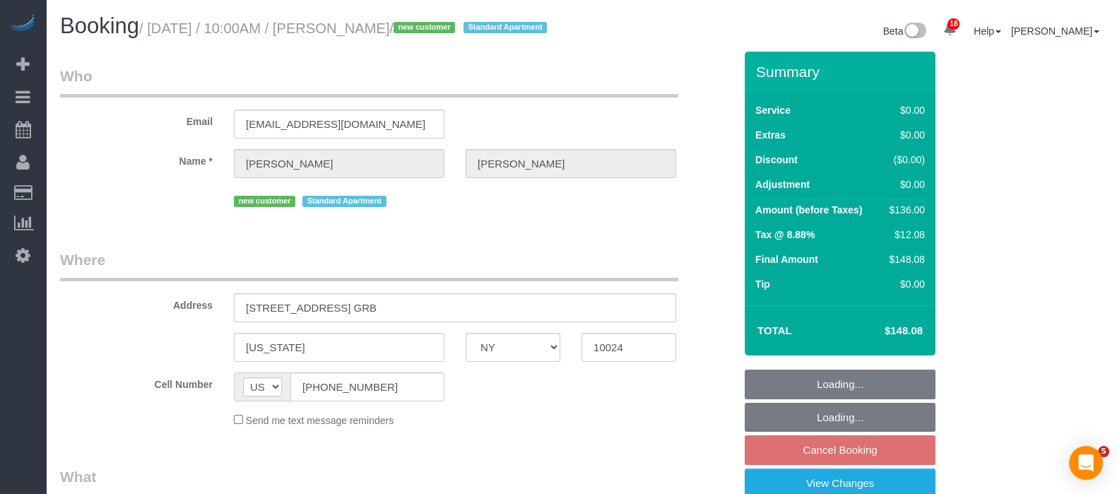
select select "spot2"
select select "number:58"
select select "number:76"
select select "number:15"
select select "number:6"
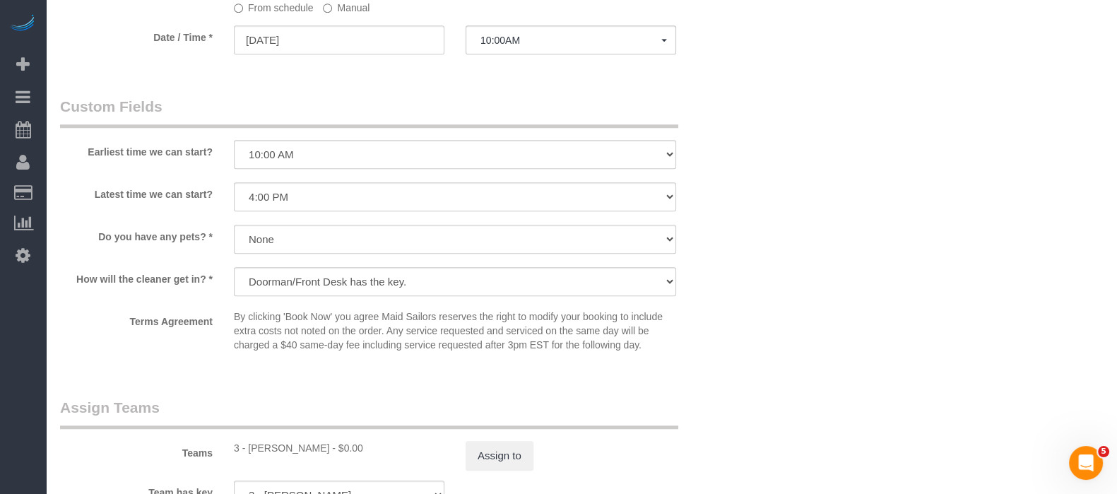
scroll to position [1502, 0]
